Goal: Task Accomplishment & Management: Complete application form

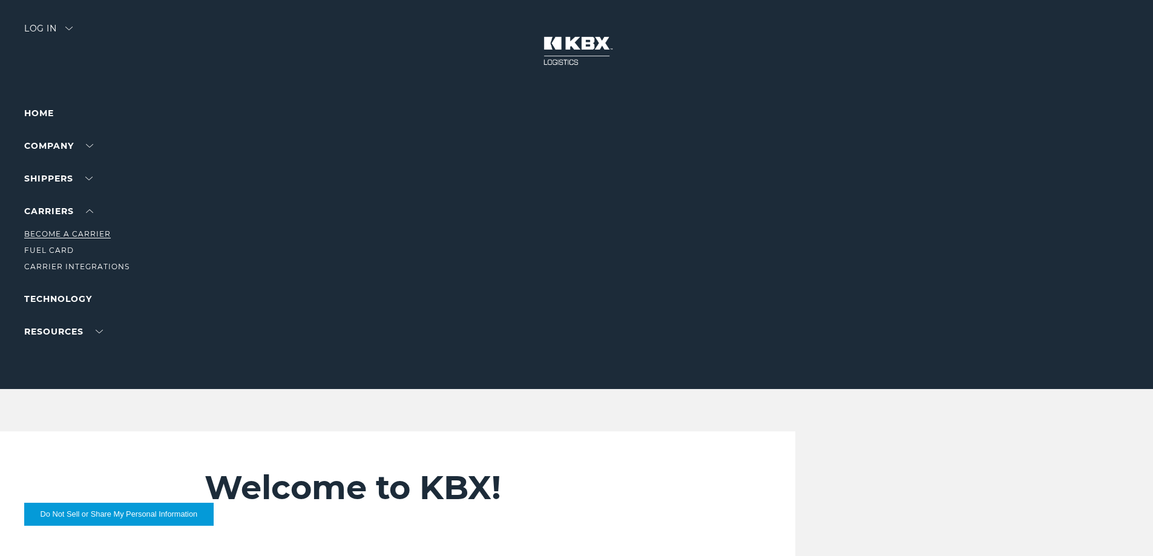
click at [59, 232] on link "Become a Carrier" at bounding box center [67, 233] width 87 height 9
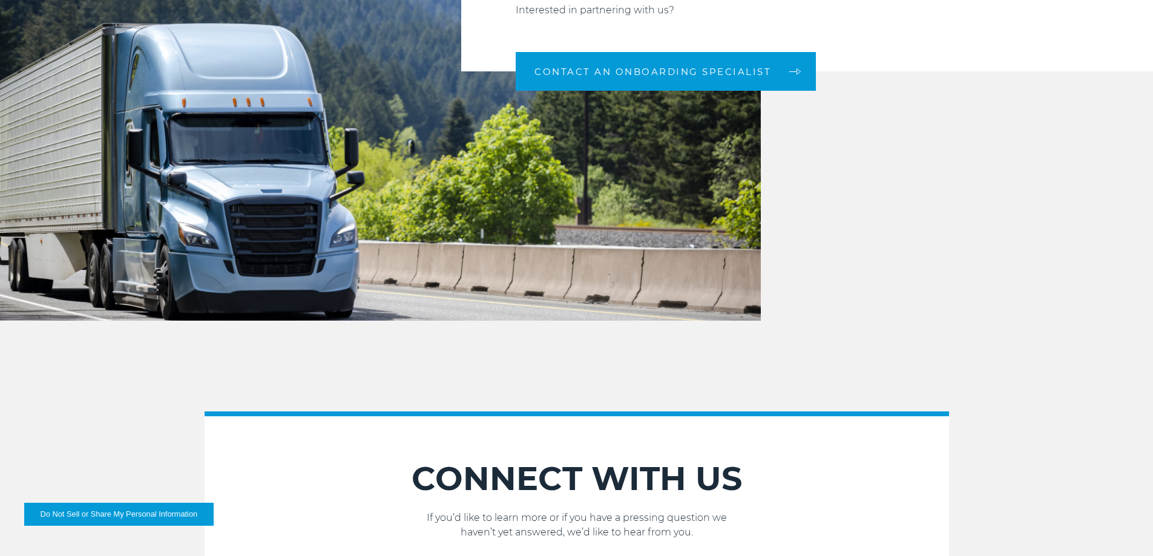
scroll to position [1695, 0]
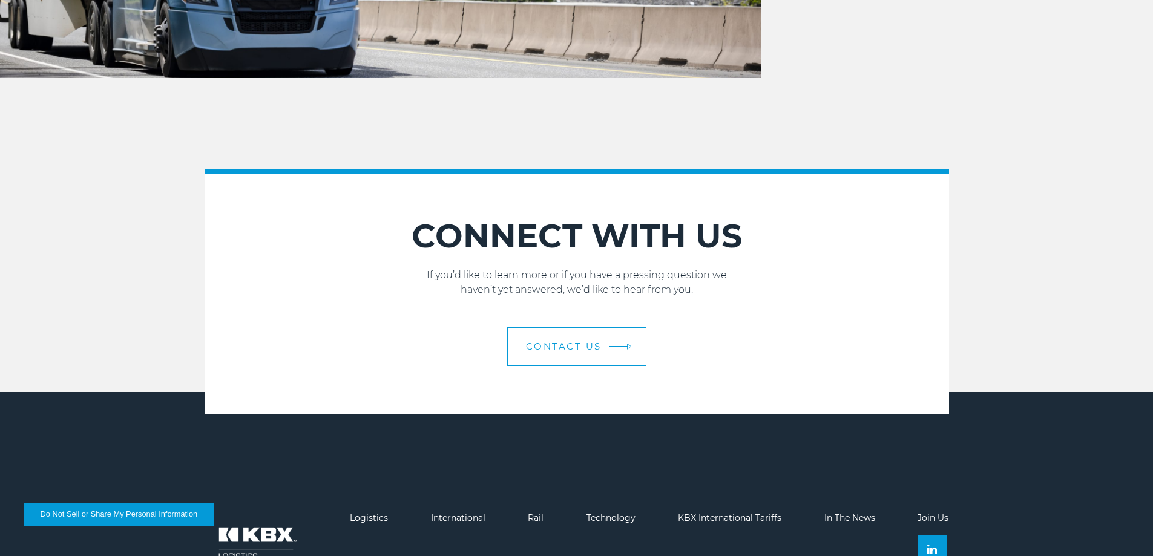
click at [539, 350] on span "Contact Us" at bounding box center [564, 346] width 76 height 9
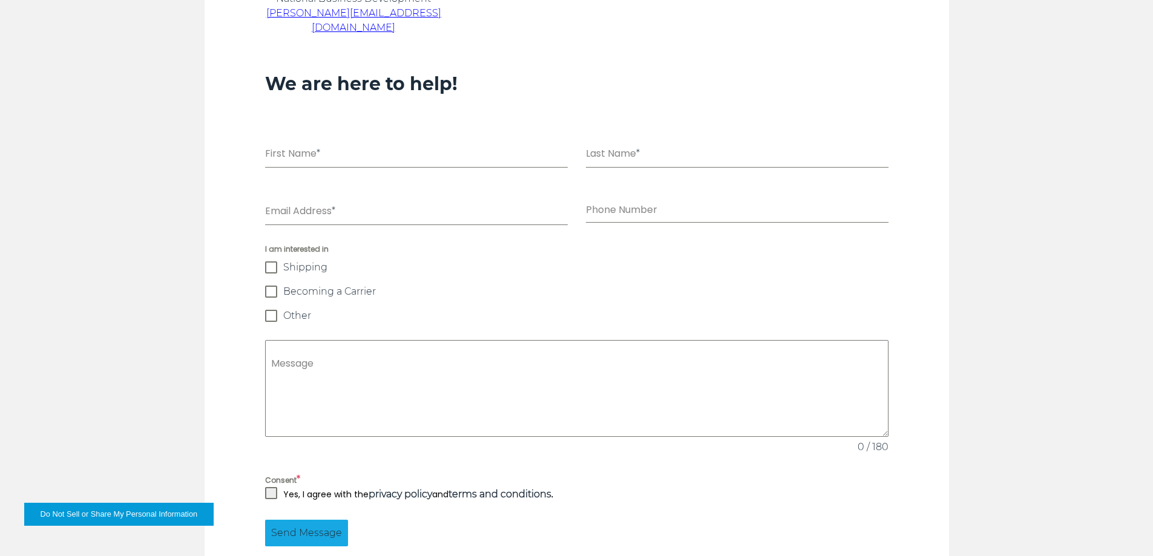
scroll to position [726, 0]
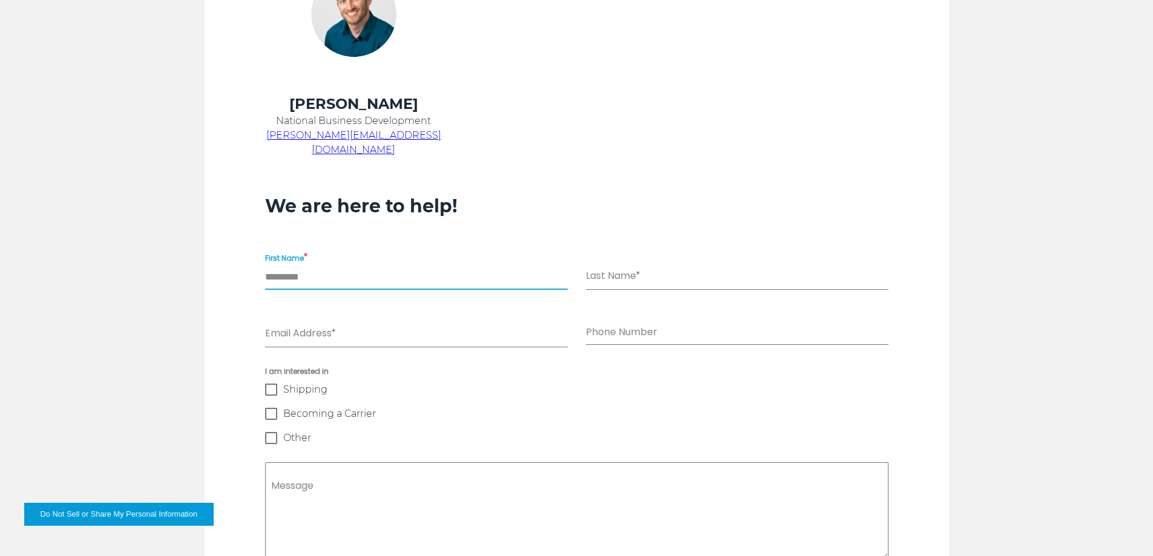
click at [374, 271] on input "First Name *" at bounding box center [416, 277] width 303 height 25
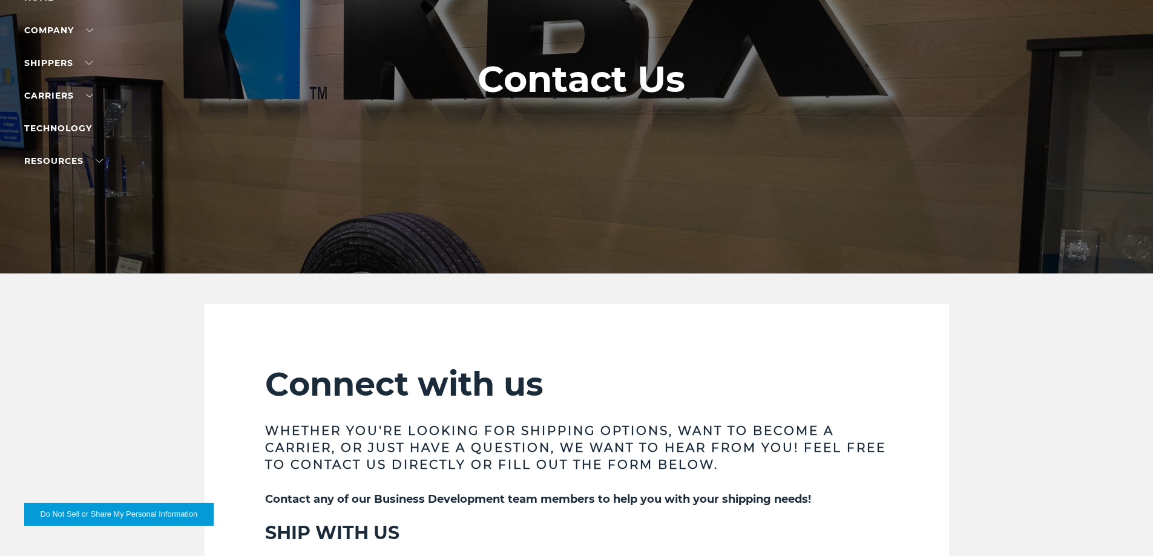
scroll to position [0, 0]
